Goal: Check status

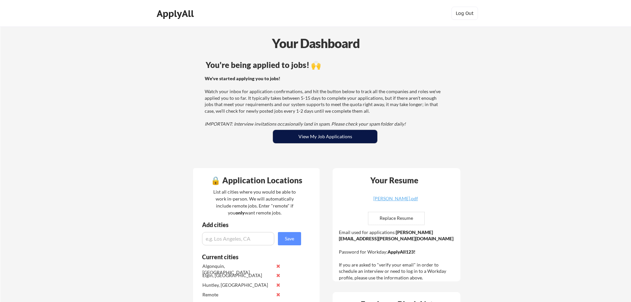
click at [311, 132] on button "View My Job Applications" at bounding box center [325, 136] width 104 height 13
